Goal: Transaction & Acquisition: Purchase product/service

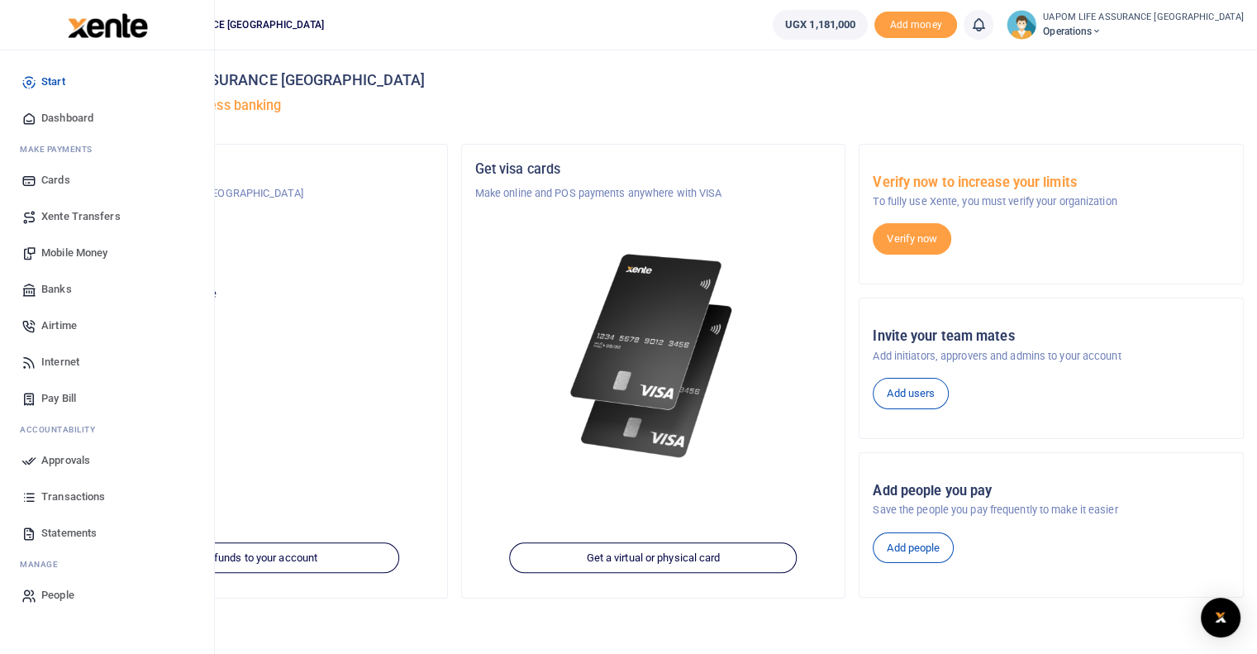
click at [62, 361] on span "Internet" at bounding box center [60, 362] width 38 height 17
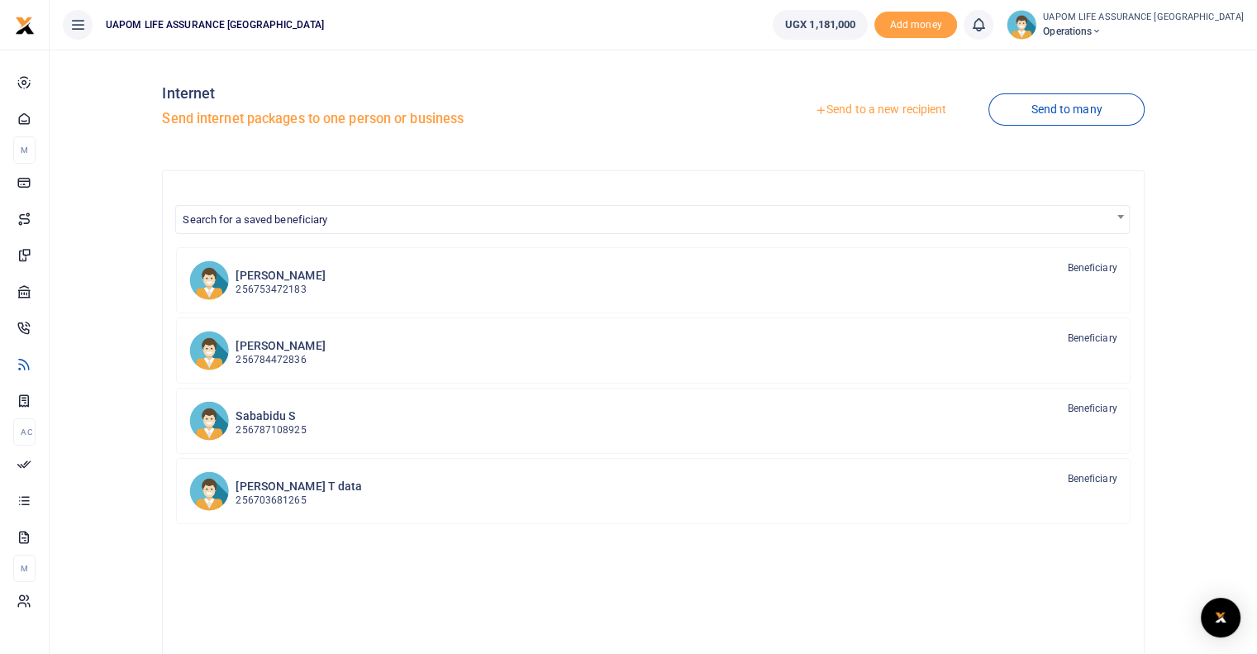
click at [939, 105] on link "Send to a new recipient" at bounding box center [881, 110] width 216 height 30
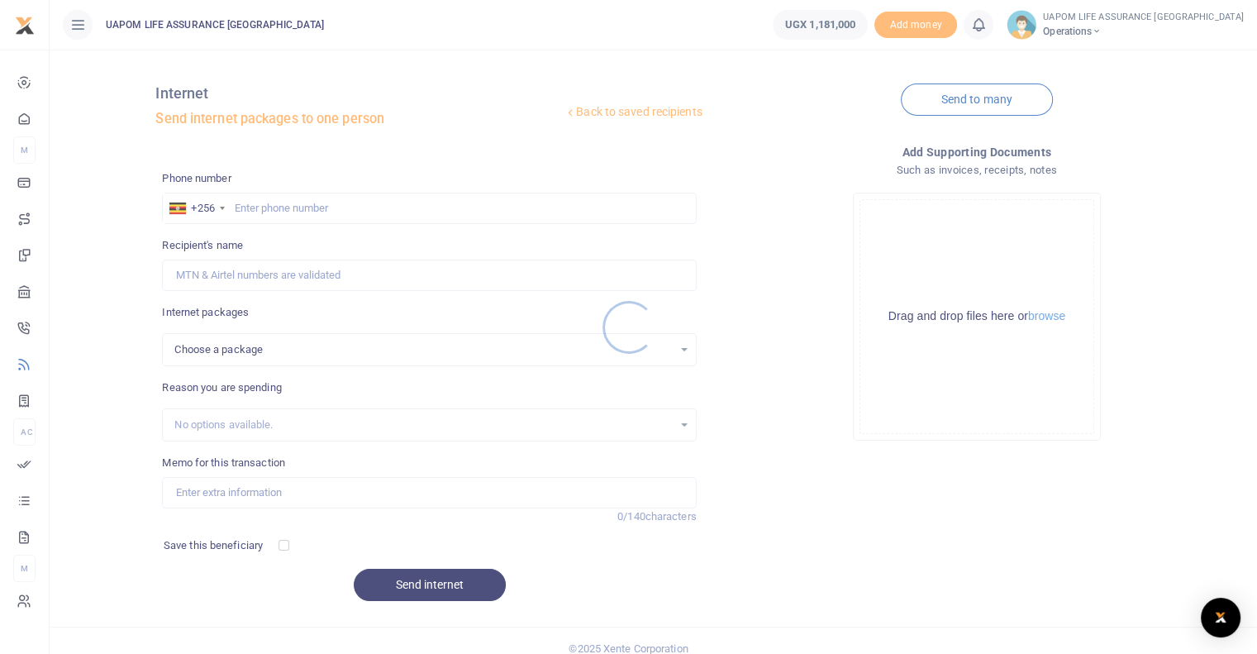
click at [397, 214] on div at bounding box center [628, 327] width 1257 height 654
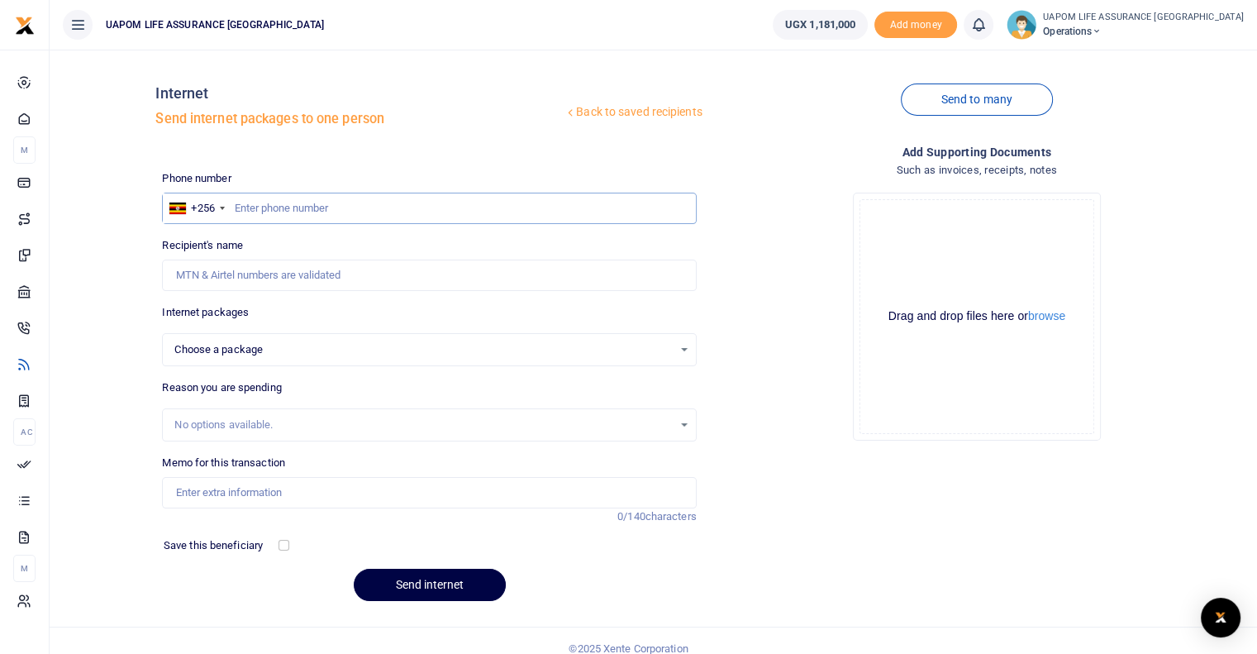
click at [397, 212] on input "text" at bounding box center [429, 208] width 534 height 31
paste input "708148349"
type input "708148349"
select select
type input "708148349"
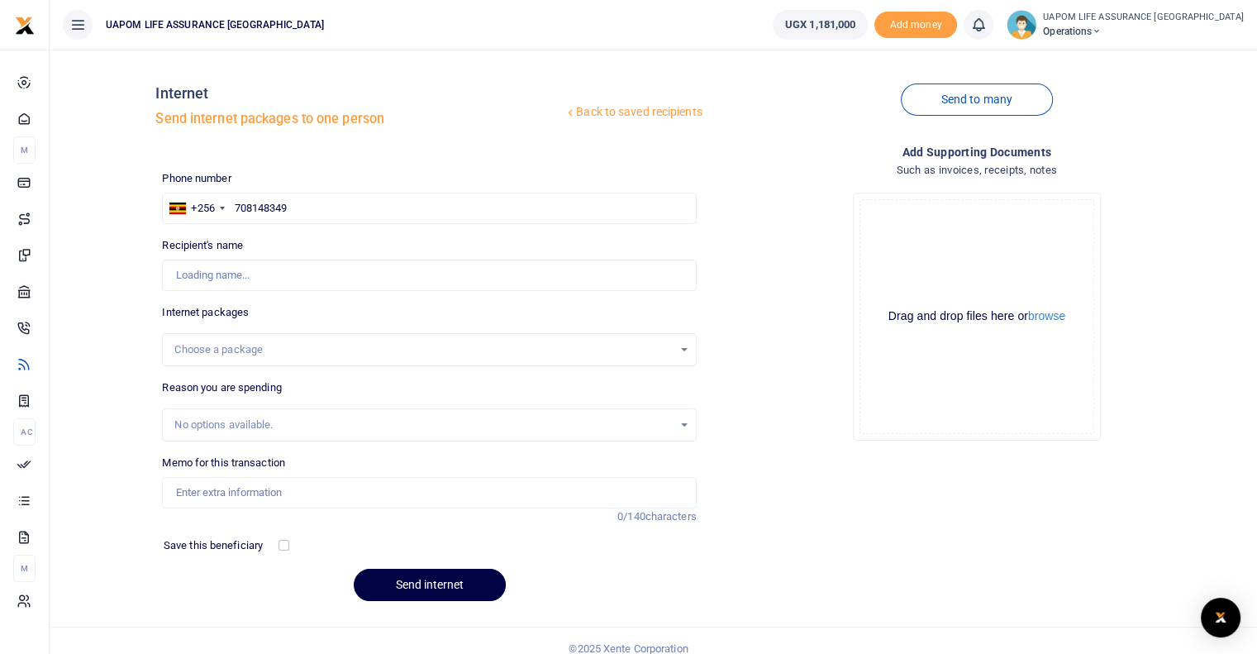
click at [257, 351] on div "Choose a package" at bounding box center [423, 349] width 498 height 17
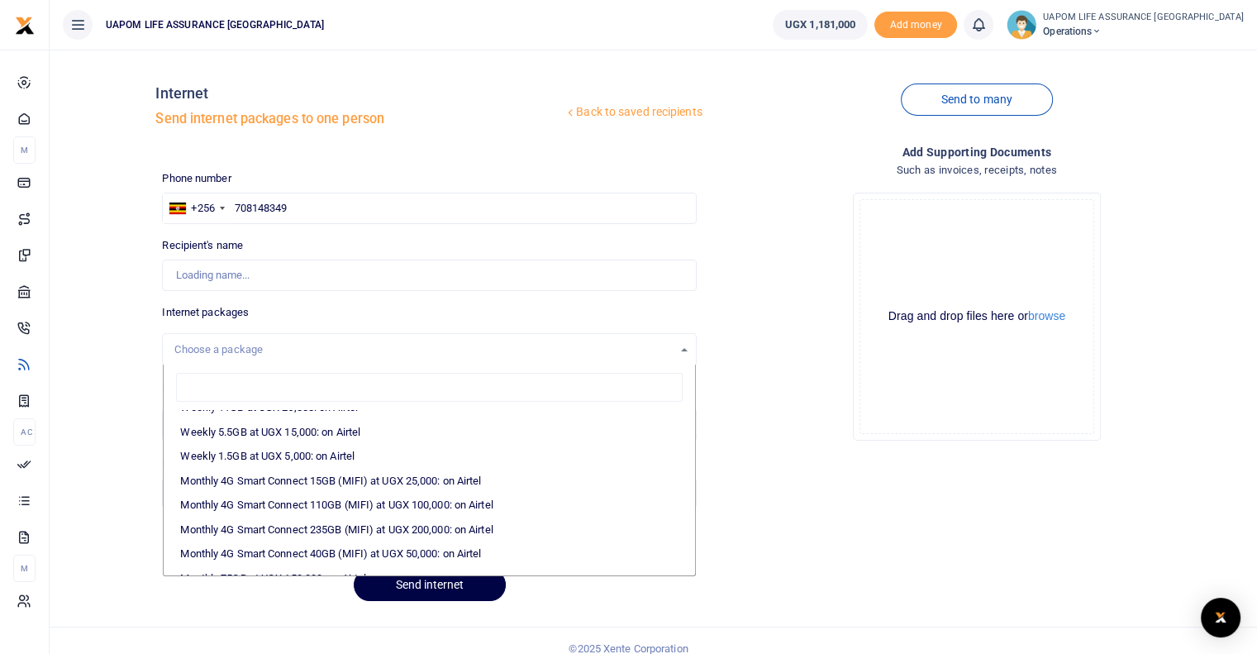
scroll to position [165, 0]
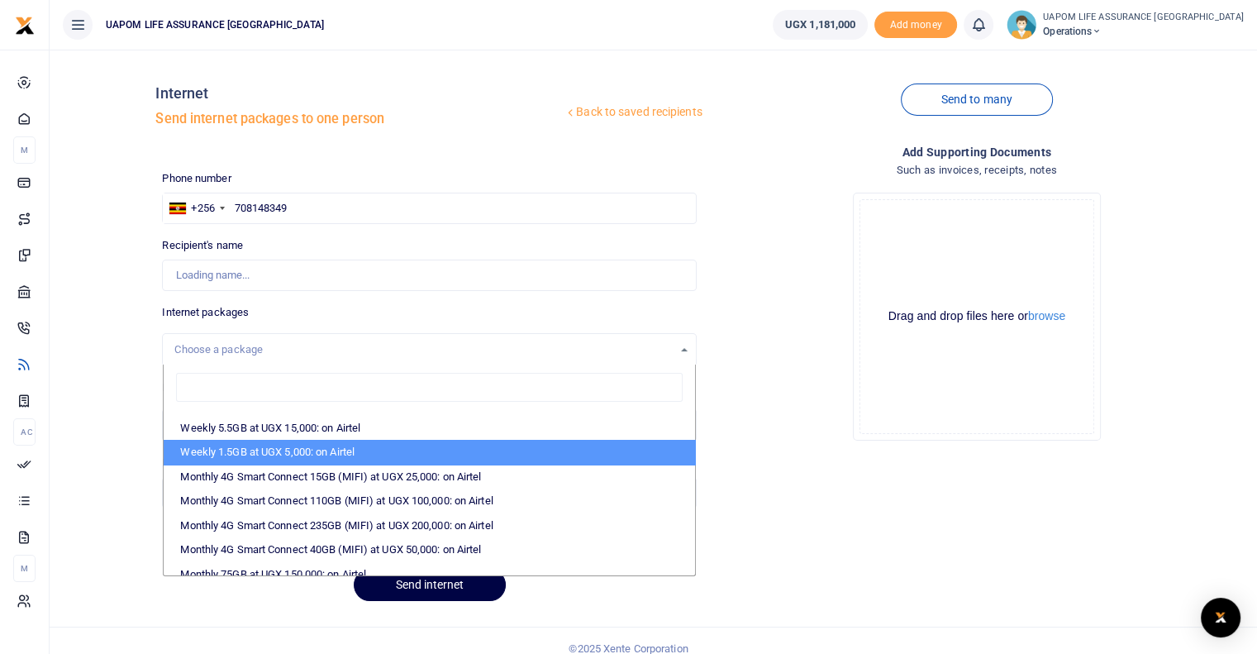
type input "[PERSON_NAME]"
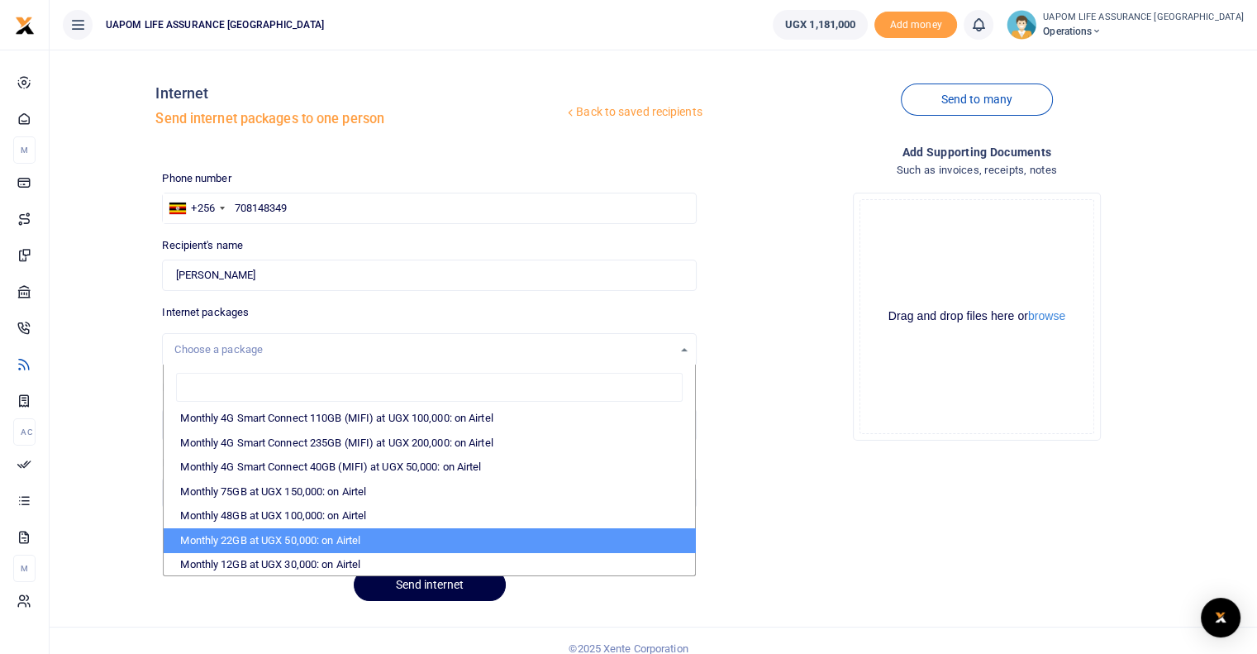
click at [352, 536] on li "Monthly 22GB at UGX 50,000: on Airtel" at bounding box center [429, 540] width 531 height 25
select select "bOgthpMmaC1ZLyOYxyMBh28re2LLS6fLvY77EkG1sh4="
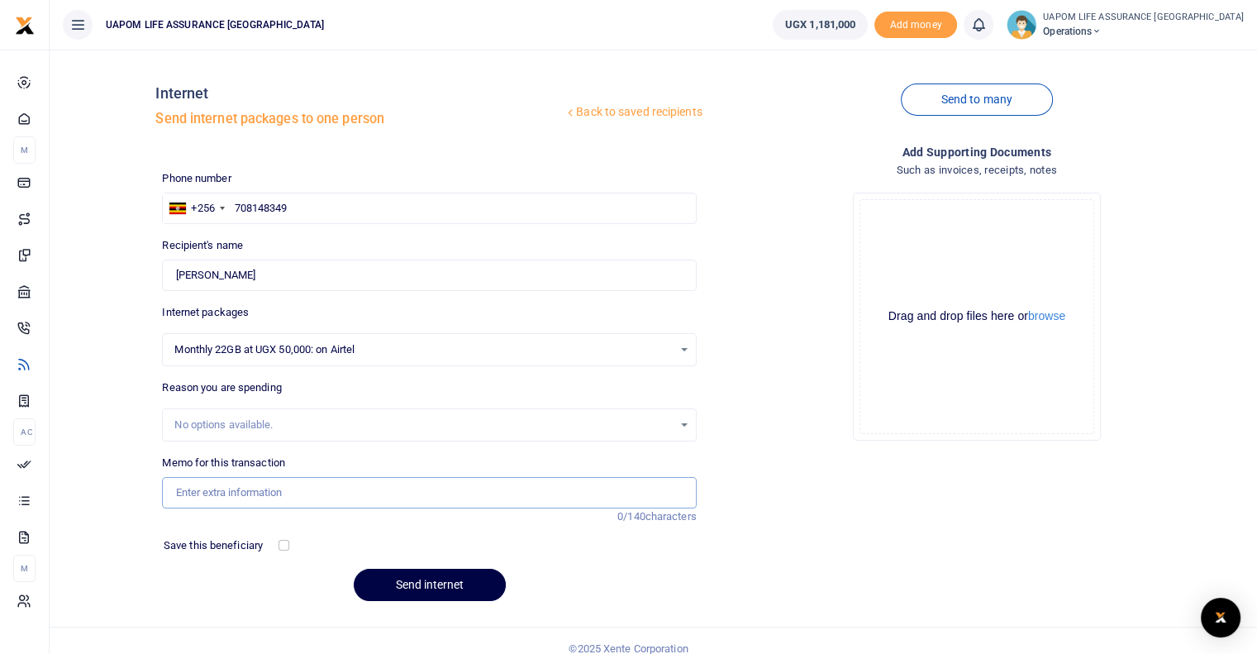
click at [272, 487] on input "Memo for this transaction" at bounding box center [429, 492] width 534 height 31
type input "Support work"
click at [409, 577] on button "Send internet" at bounding box center [430, 585] width 152 height 32
click at [987, 23] on icon at bounding box center [978, 25] width 17 height 18
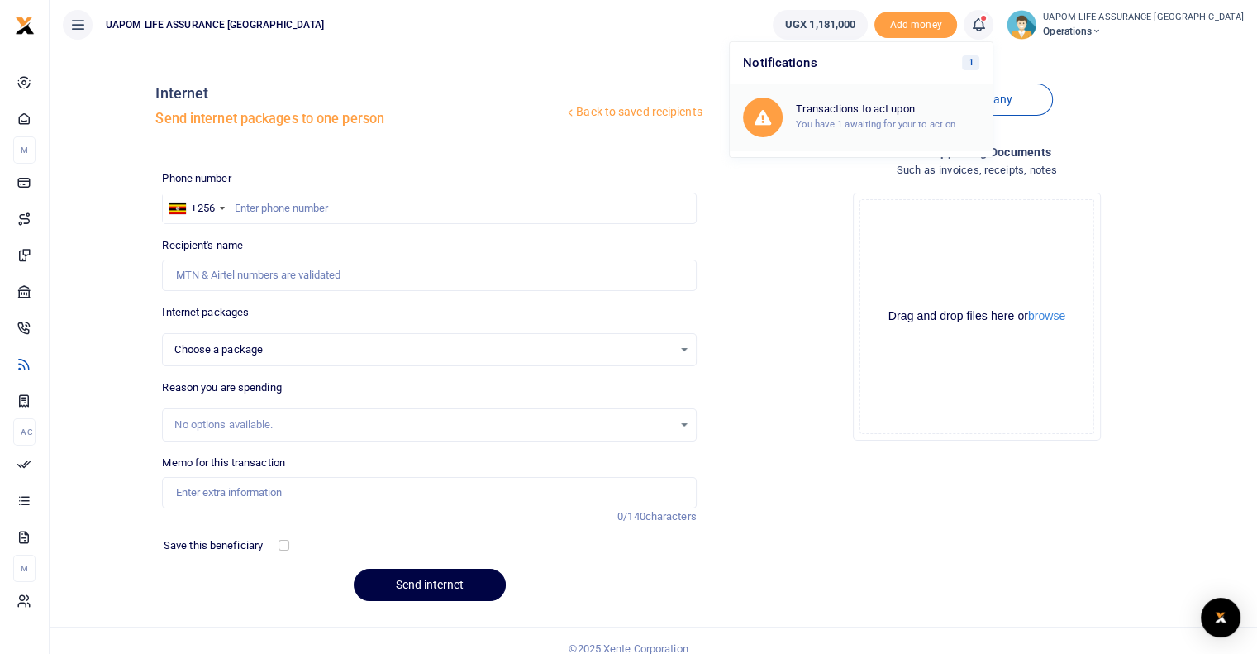
click at [941, 116] on div "Transactions to act upon You have 1 awaiting for your to act on" at bounding box center [887, 116] width 183 height 29
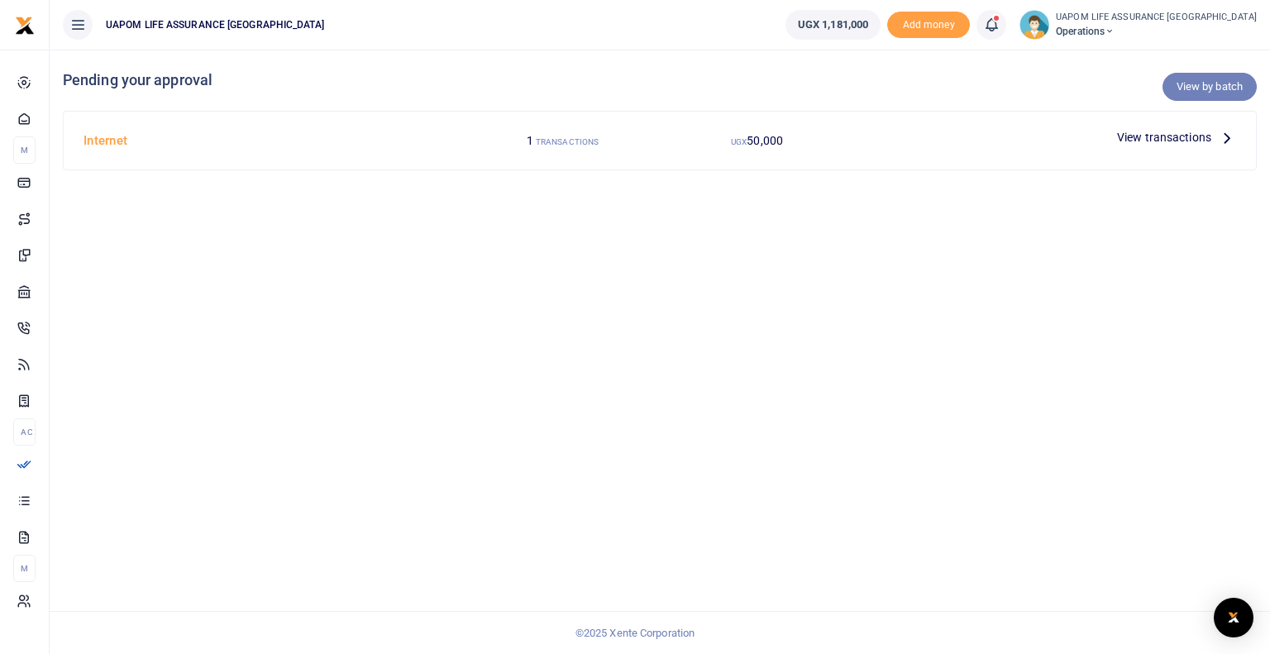
click at [1195, 92] on link "View by batch" at bounding box center [1209, 87] width 94 height 28
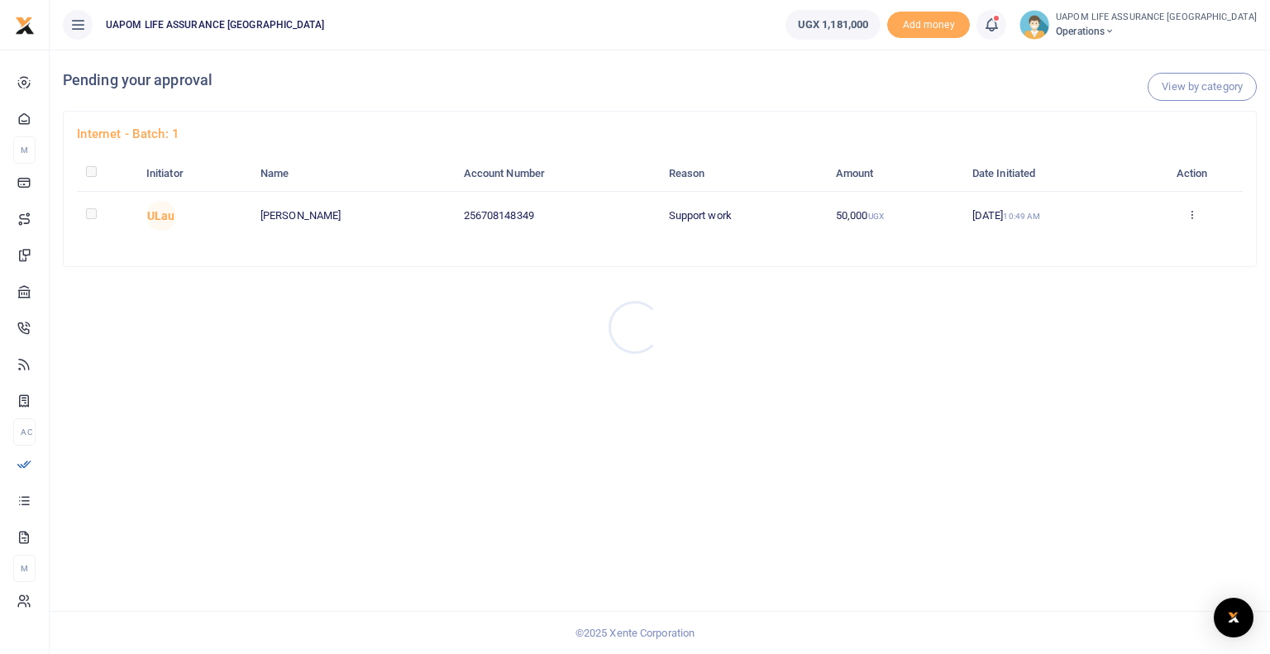
click at [1194, 217] on div at bounding box center [635, 327] width 1270 height 654
click at [1194, 214] on icon at bounding box center [1191, 214] width 11 height 12
click at [1131, 244] on link "Approve" at bounding box center [1133, 241] width 131 height 23
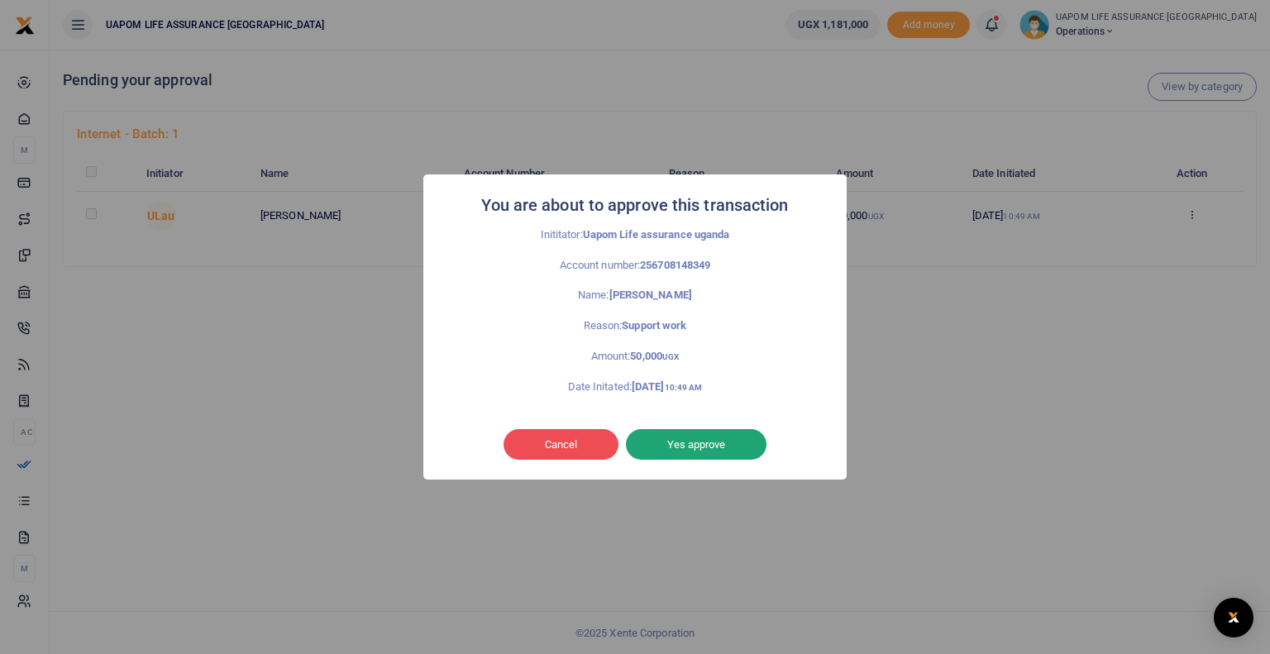
click at [708, 448] on button "Yes approve" at bounding box center [696, 444] width 141 height 31
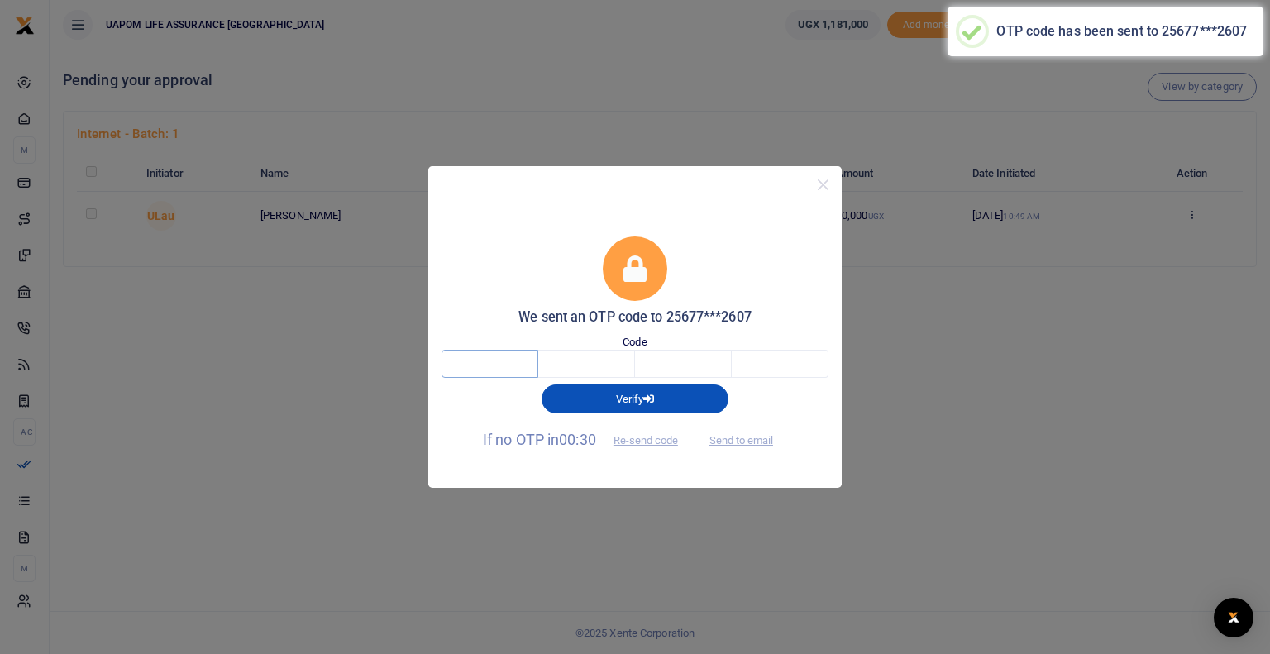
click at [522, 361] on input "text" at bounding box center [489, 364] width 97 height 28
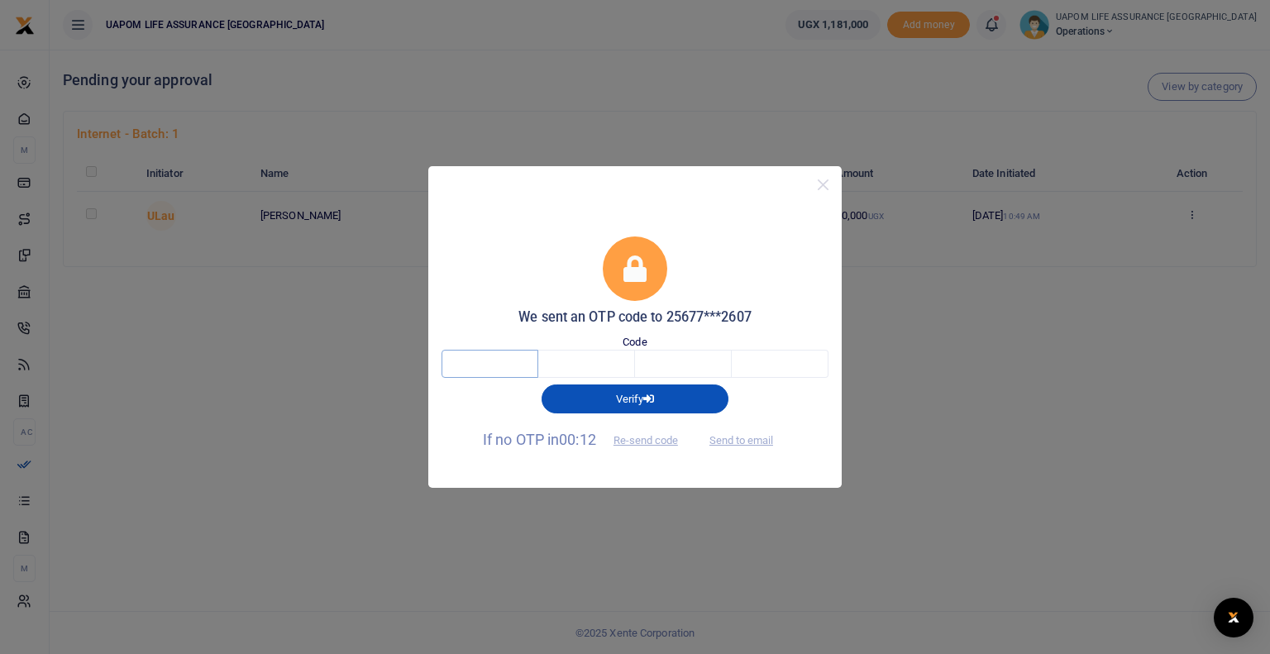
click at [522, 361] on input "text" at bounding box center [489, 364] width 97 height 28
type input "7"
type input "6"
type input "1"
type input "8"
